Goal: Feedback & Contribution: Leave review/rating

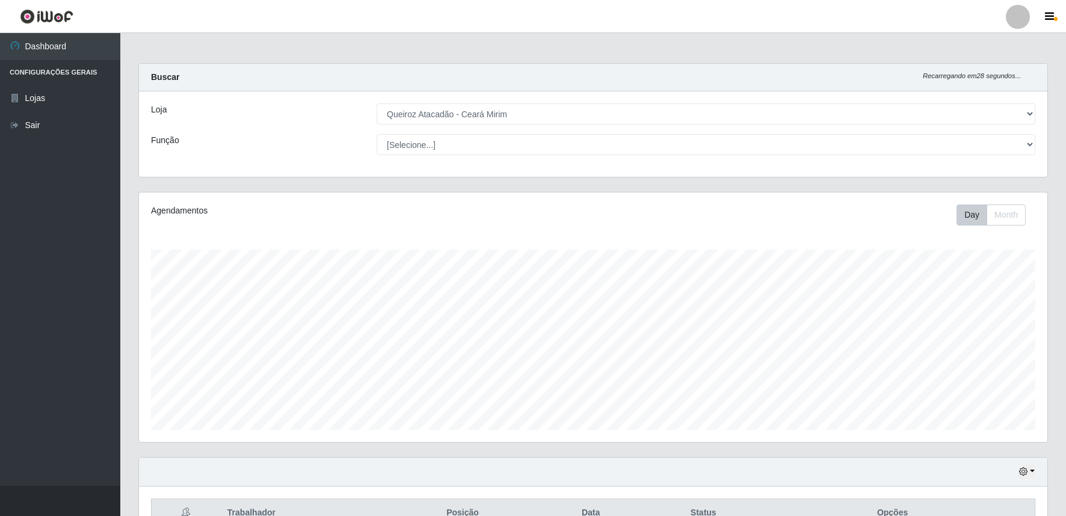
select select "465"
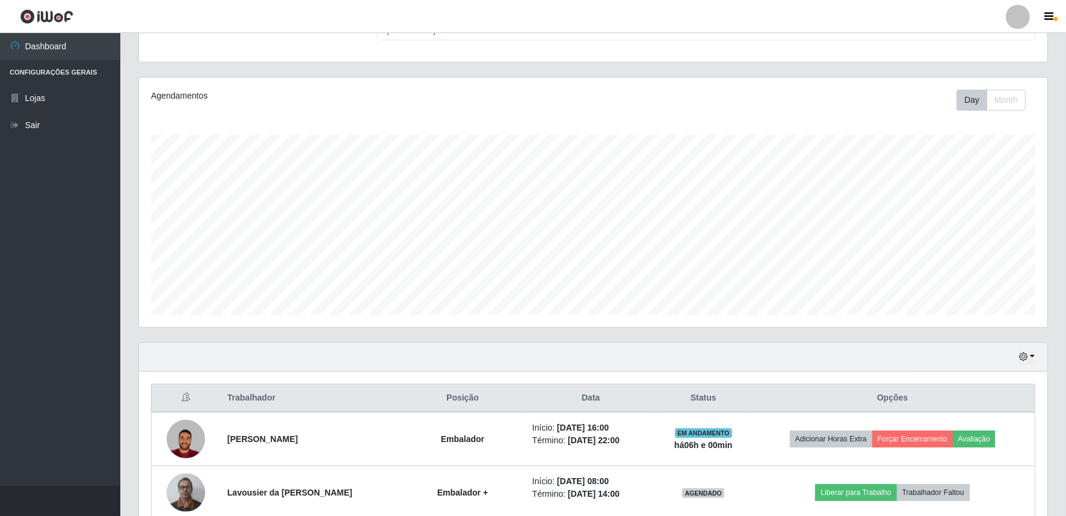
scroll to position [249, 908]
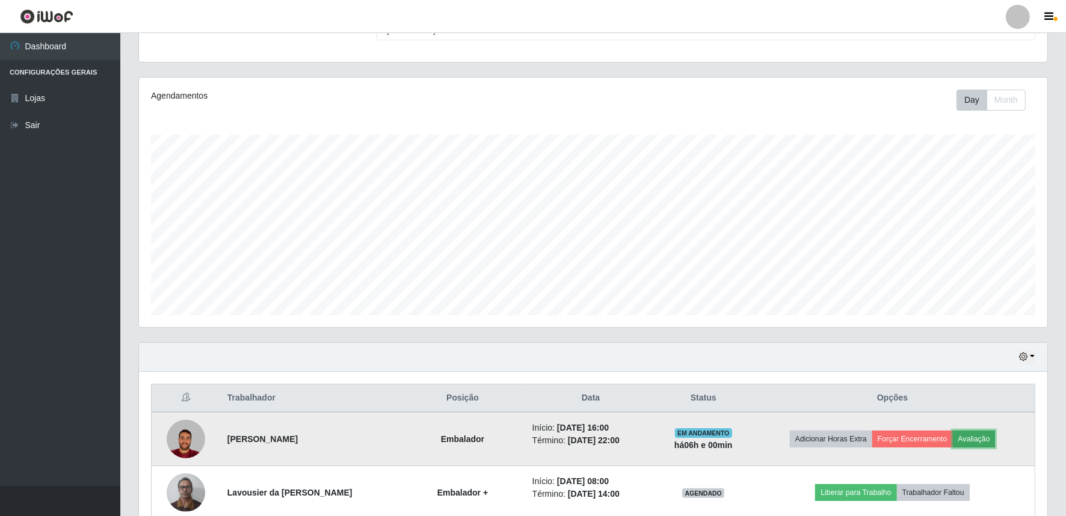
click at [988, 434] on button "Avaliação" at bounding box center [974, 439] width 43 height 17
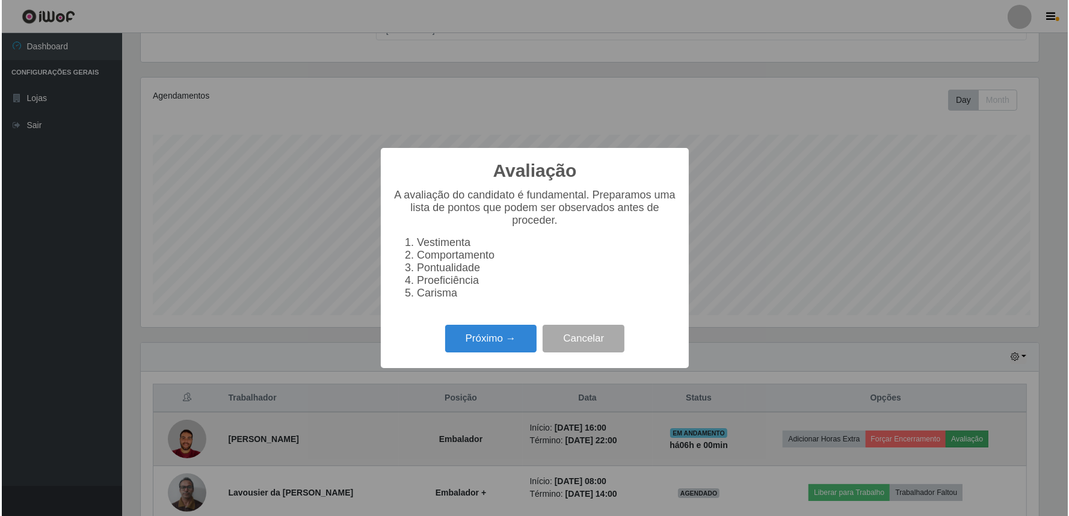
scroll to position [249, 900]
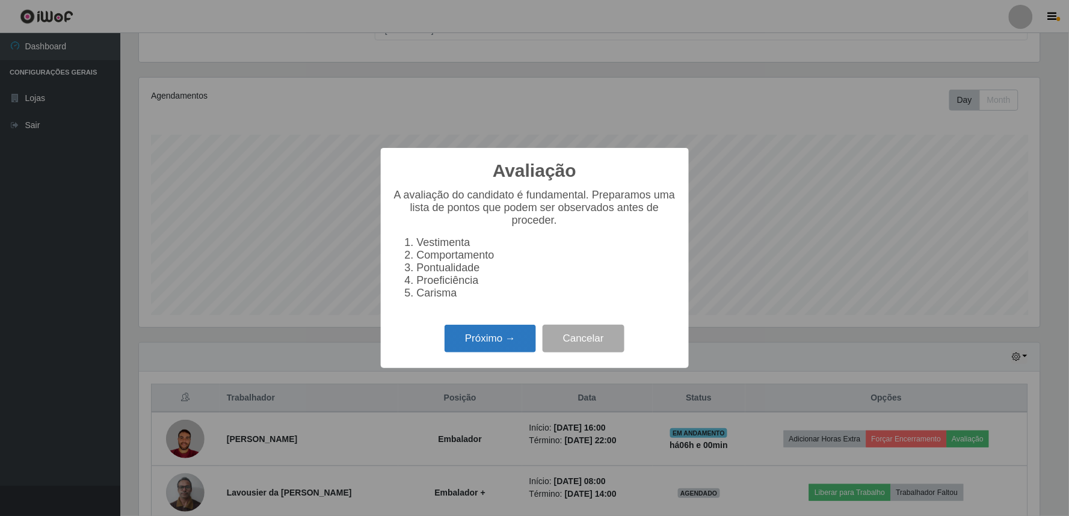
click at [495, 339] on button "Próximo →" at bounding box center [490, 339] width 91 height 28
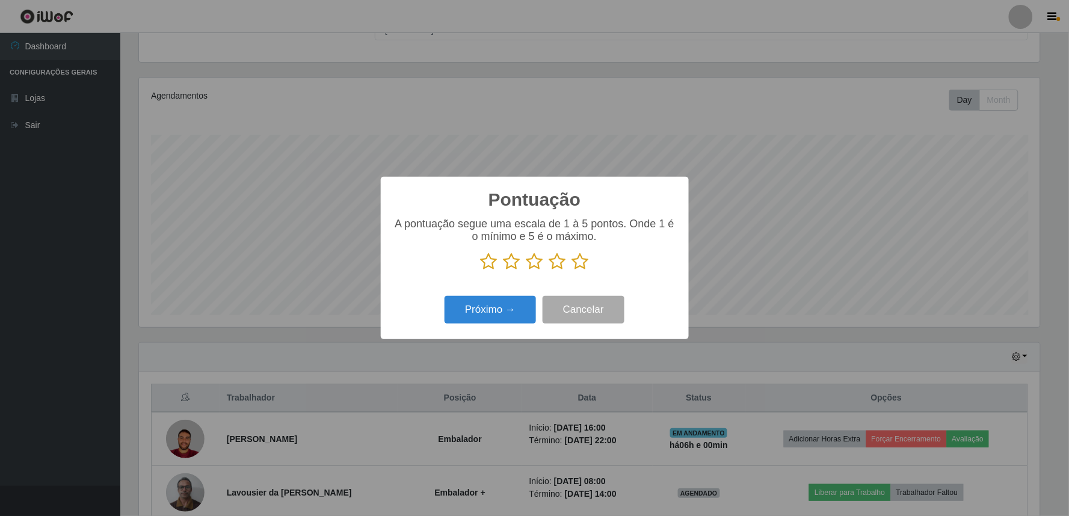
scroll to position [601282, 600630]
click at [579, 267] on icon at bounding box center [580, 262] width 17 height 18
click at [572, 271] on input "radio" at bounding box center [572, 271] width 0 height 0
click at [515, 304] on button "Próximo →" at bounding box center [490, 310] width 91 height 28
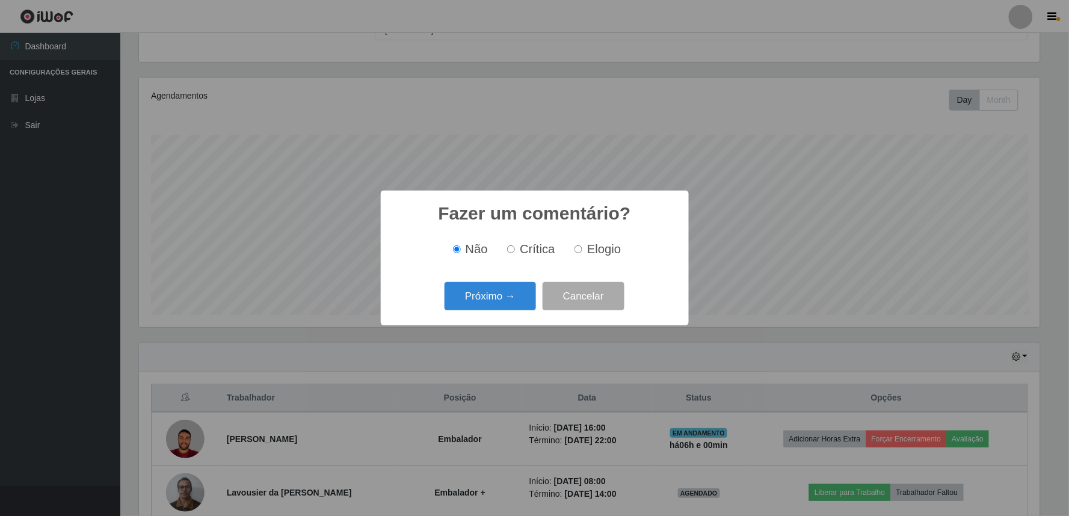
click at [577, 253] on input "Elogio" at bounding box center [578, 249] width 8 height 8
radio input "true"
click at [512, 290] on button "Próximo →" at bounding box center [490, 296] width 91 height 28
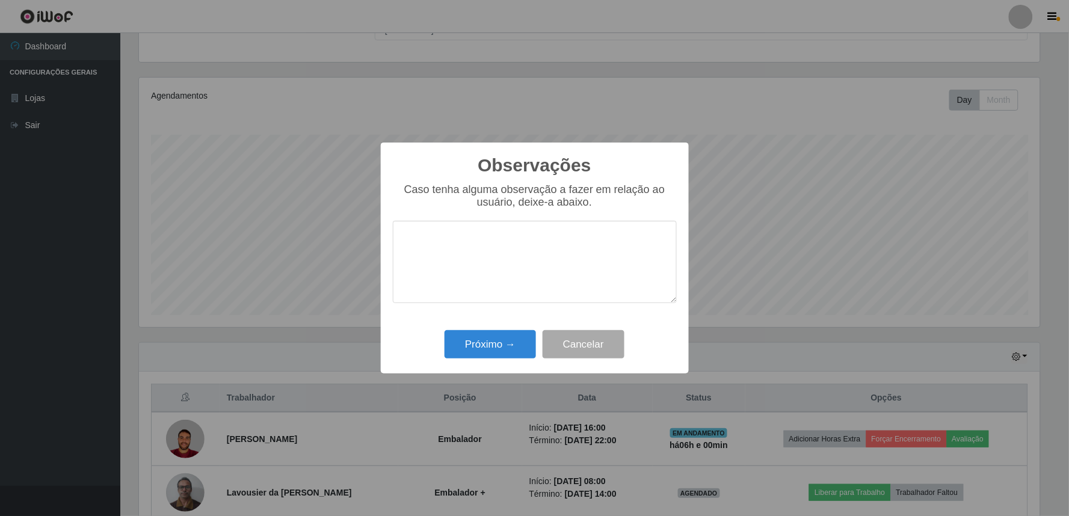
click at [508, 292] on div "Caso tenha alguma observação a fazer em relação ao usuário, deixe-a abaixo." at bounding box center [535, 249] width 284 height 132
click at [532, 250] on textarea at bounding box center [535, 262] width 284 height 82
type textarea "PROATIVO E PRESTATIVO"
click at [475, 342] on button "Próximo →" at bounding box center [490, 344] width 91 height 28
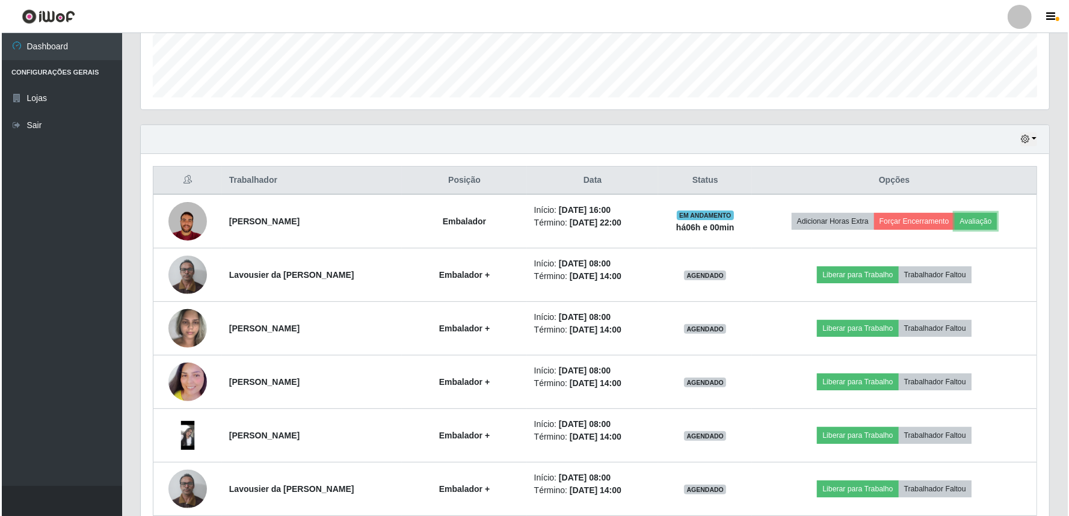
scroll to position [205, 0]
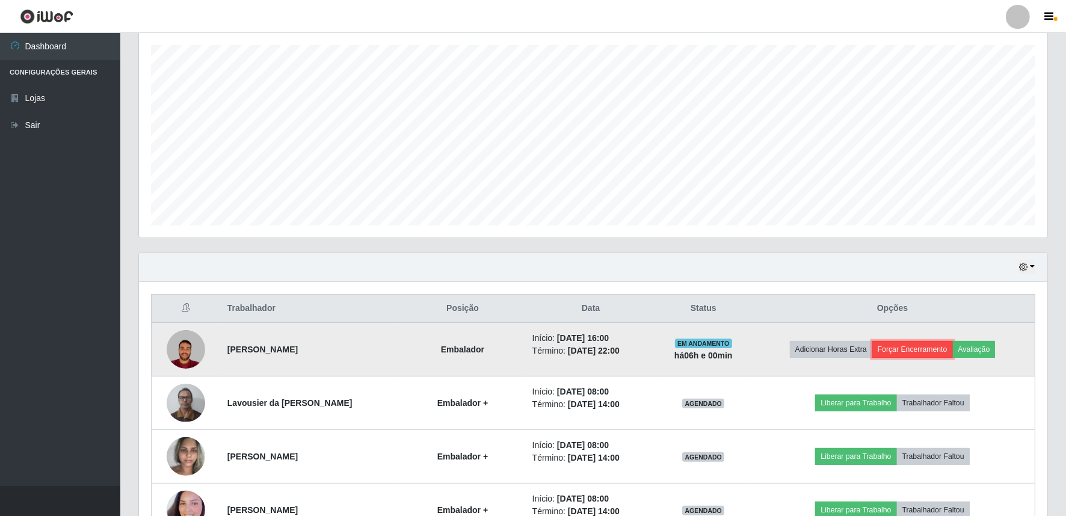
click at [937, 351] on button "Forçar Encerramento" at bounding box center [912, 349] width 81 height 17
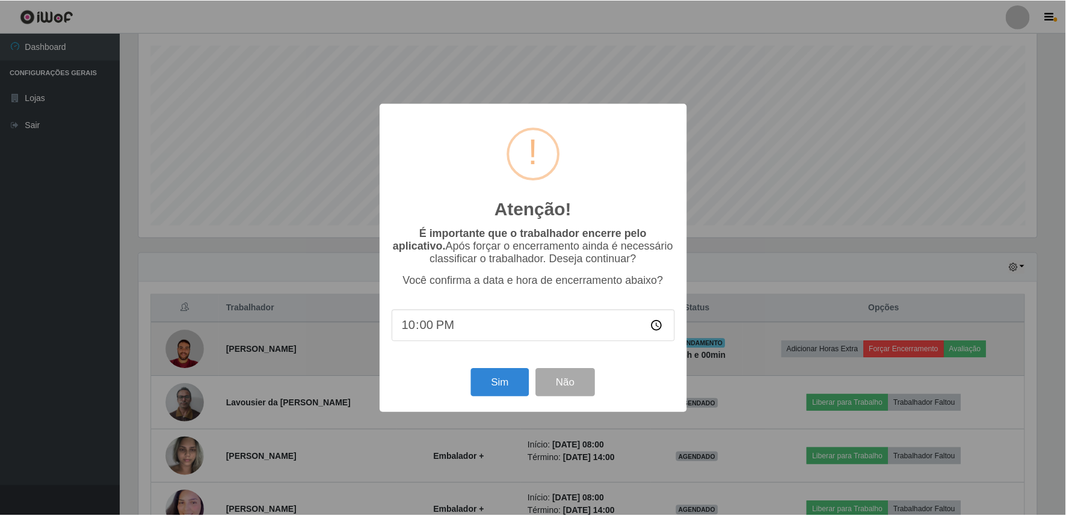
scroll to position [249, 900]
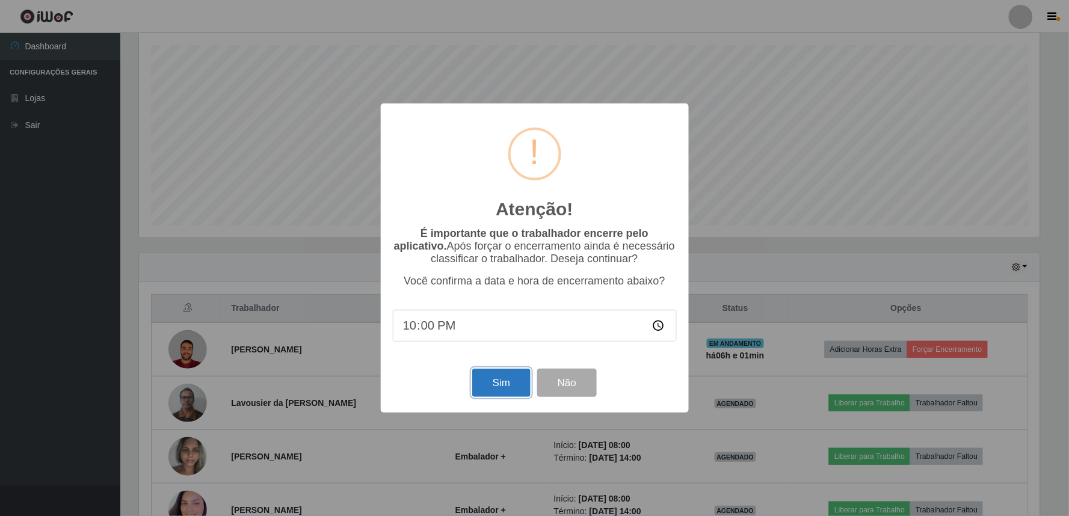
click at [502, 383] on button "Sim" at bounding box center [501, 383] width 58 height 28
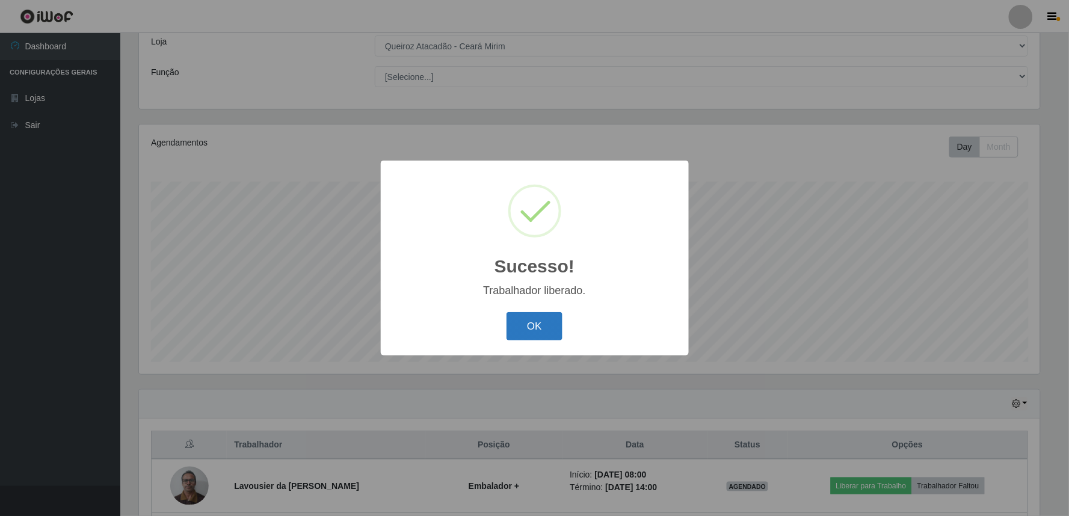
click at [532, 327] on button "OK" at bounding box center [534, 326] width 56 height 28
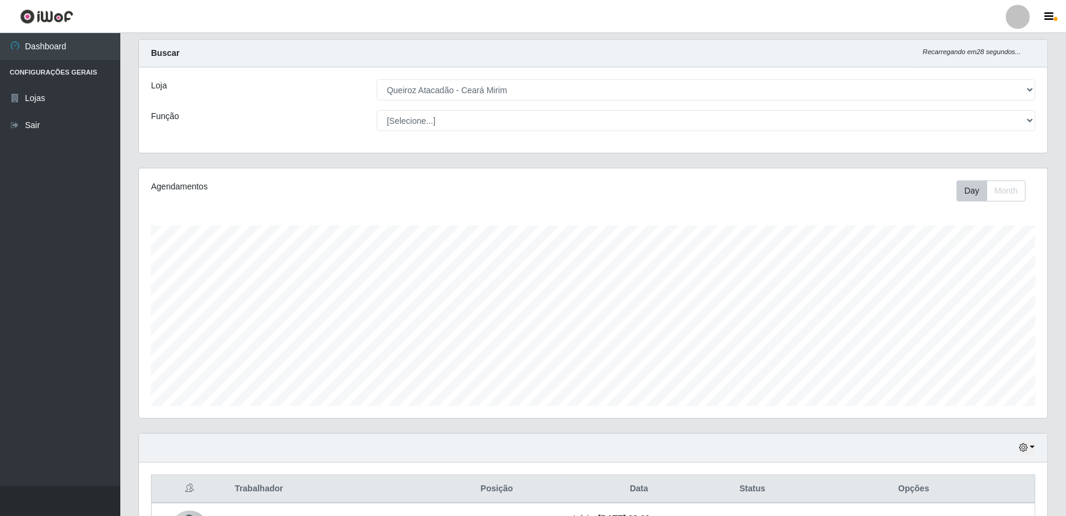
scroll to position [0, 0]
